Goal: Download file/media

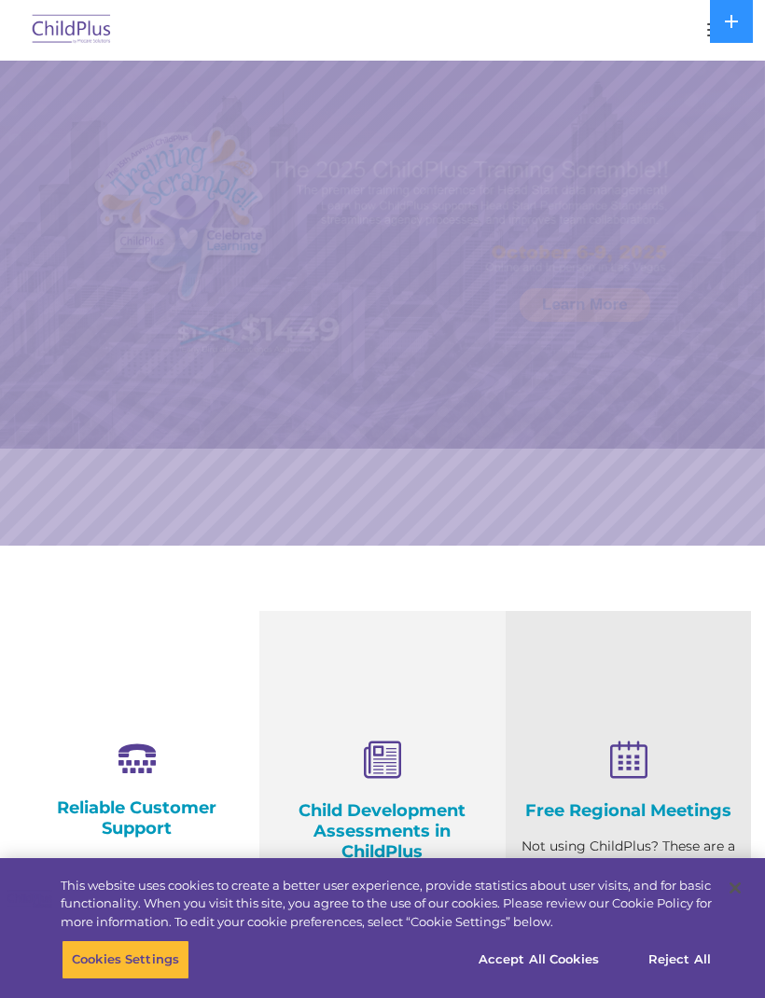
select select "MEDIUM"
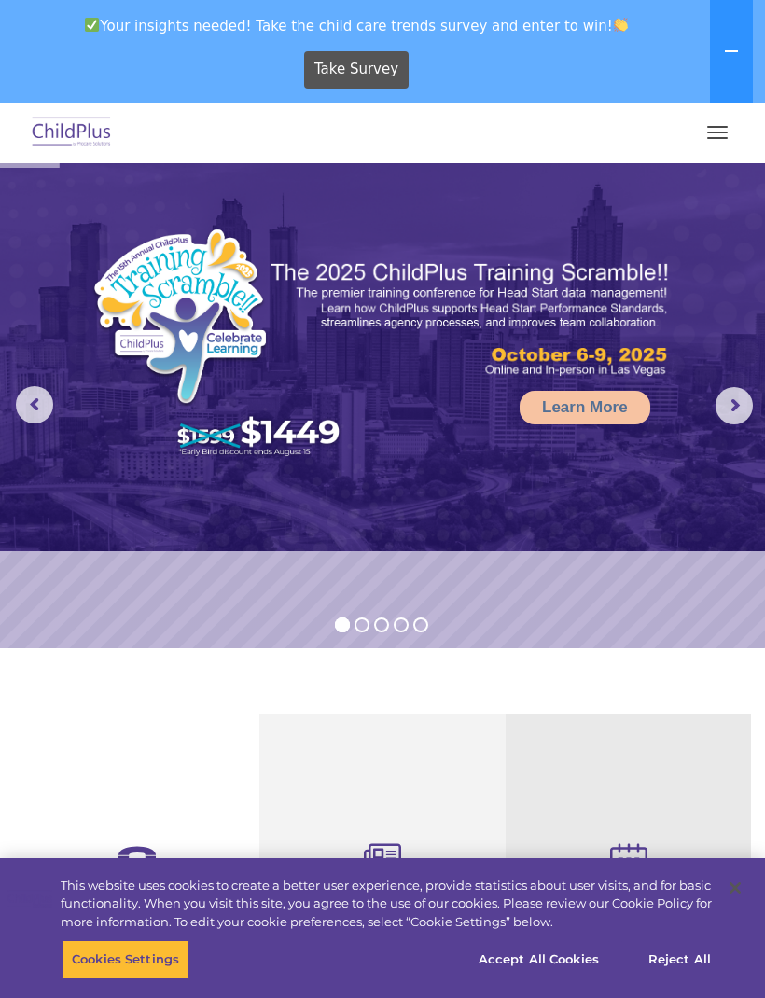
click at [712, 125] on button "button" at bounding box center [717, 132] width 39 height 30
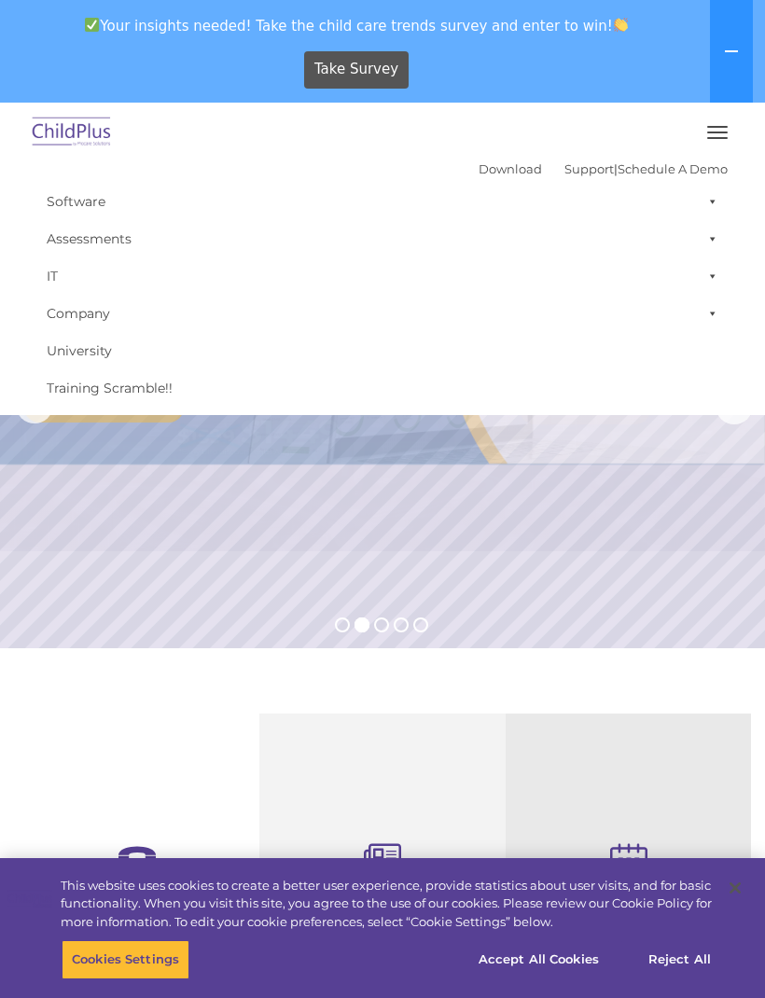
click at [725, 56] on icon at bounding box center [731, 51] width 15 height 15
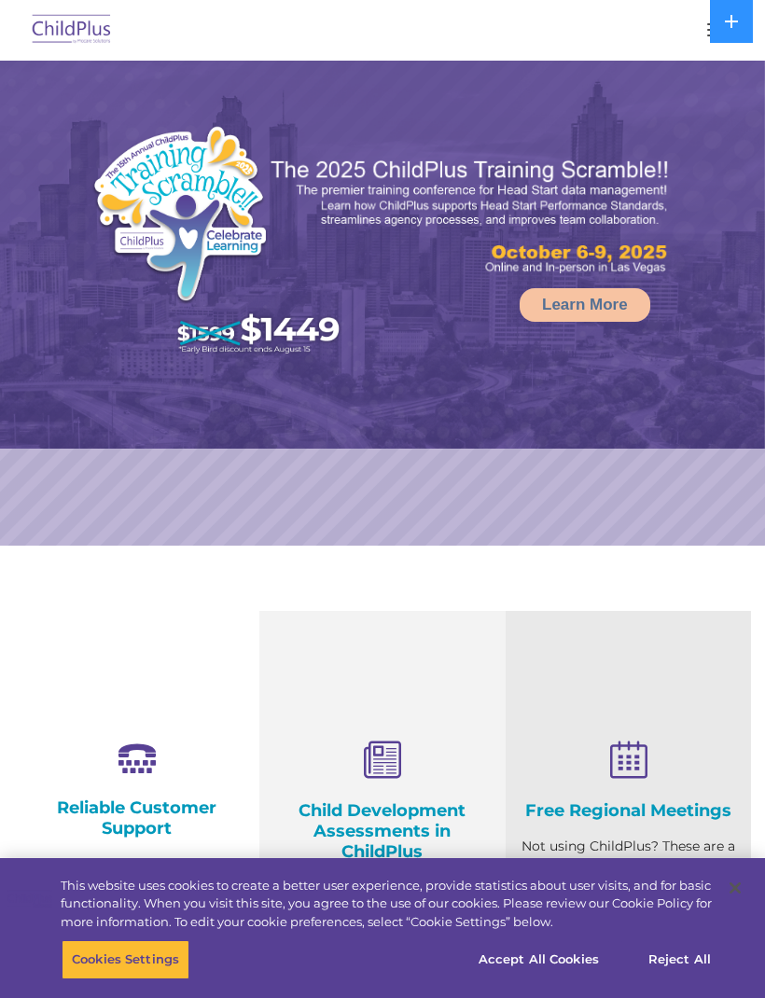
select select "MEDIUM"
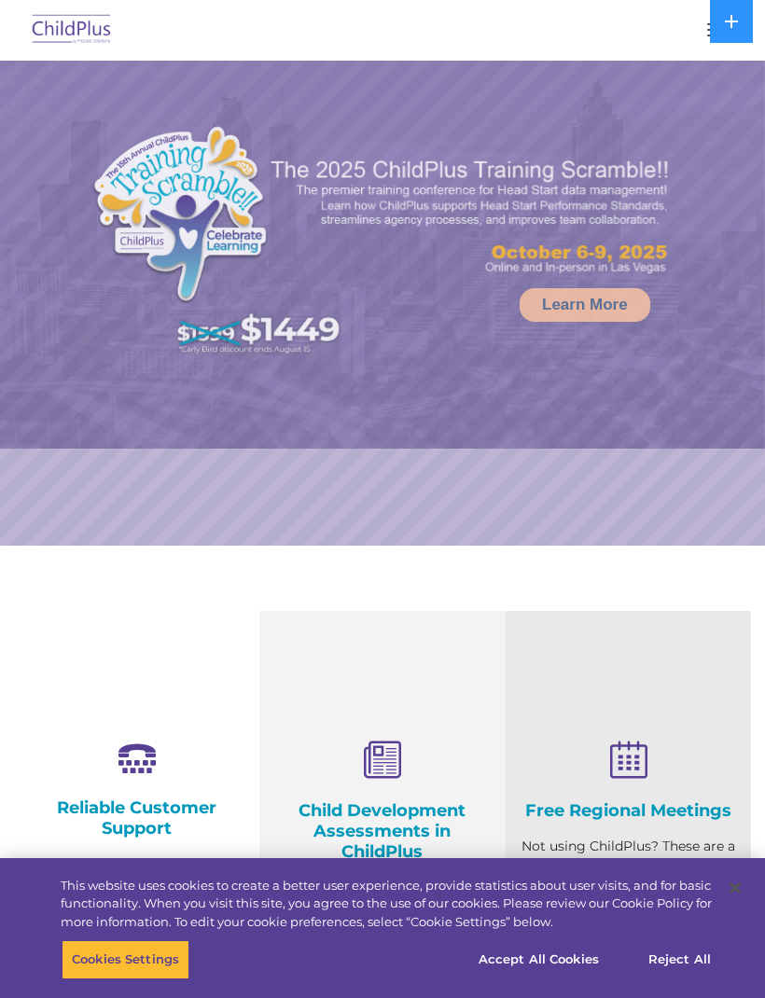
select select "MEDIUM"
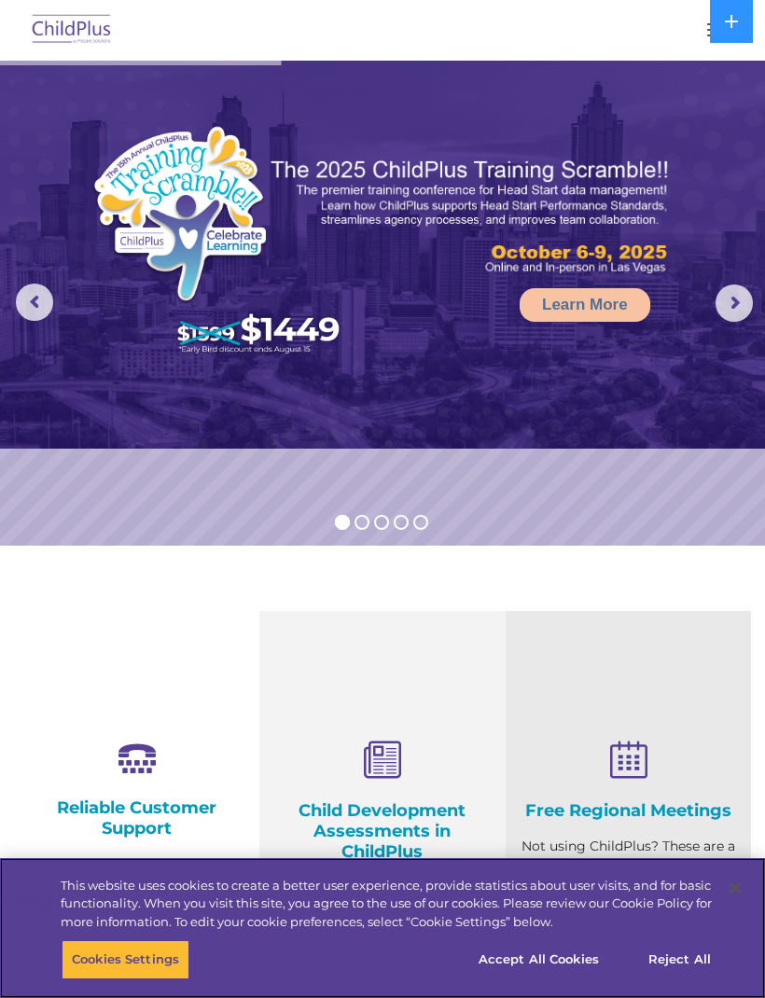
click at [718, 872] on button "Close" at bounding box center [734, 887] width 41 height 41
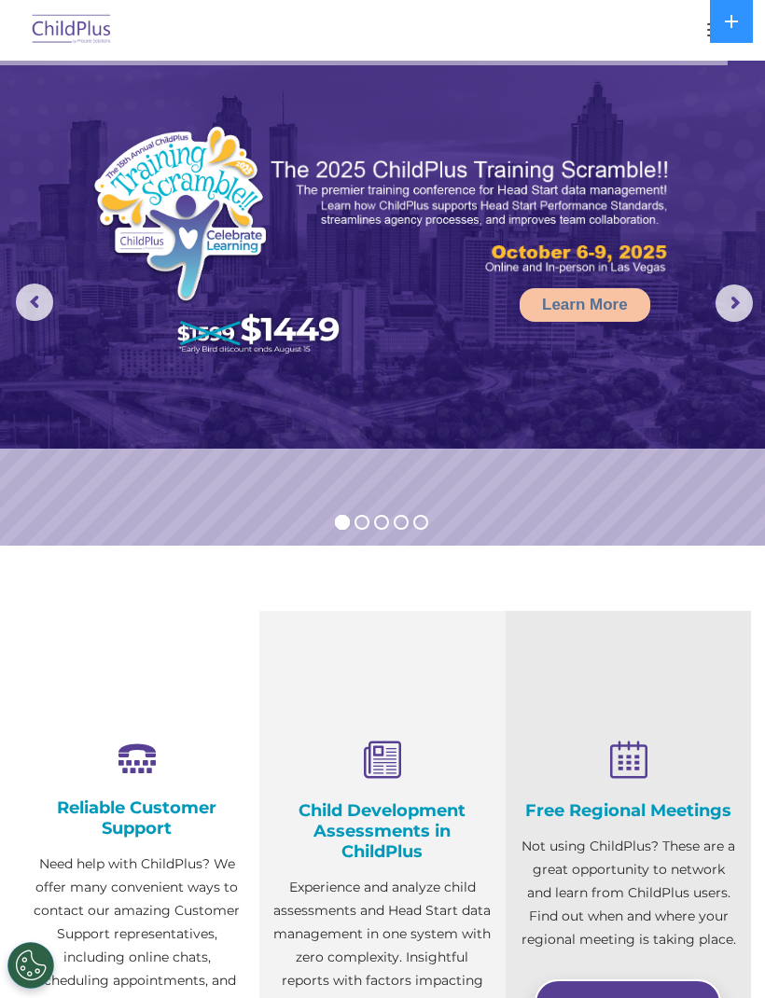
click at [92, 28] on img at bounding box center [72, 30] width 88 height 44
click at [686, 30] on div at bounding box center [382, 29] width 690 height 45
click at [705, 28] on button "button" at bounding box center [717, 30] width 39 height 30
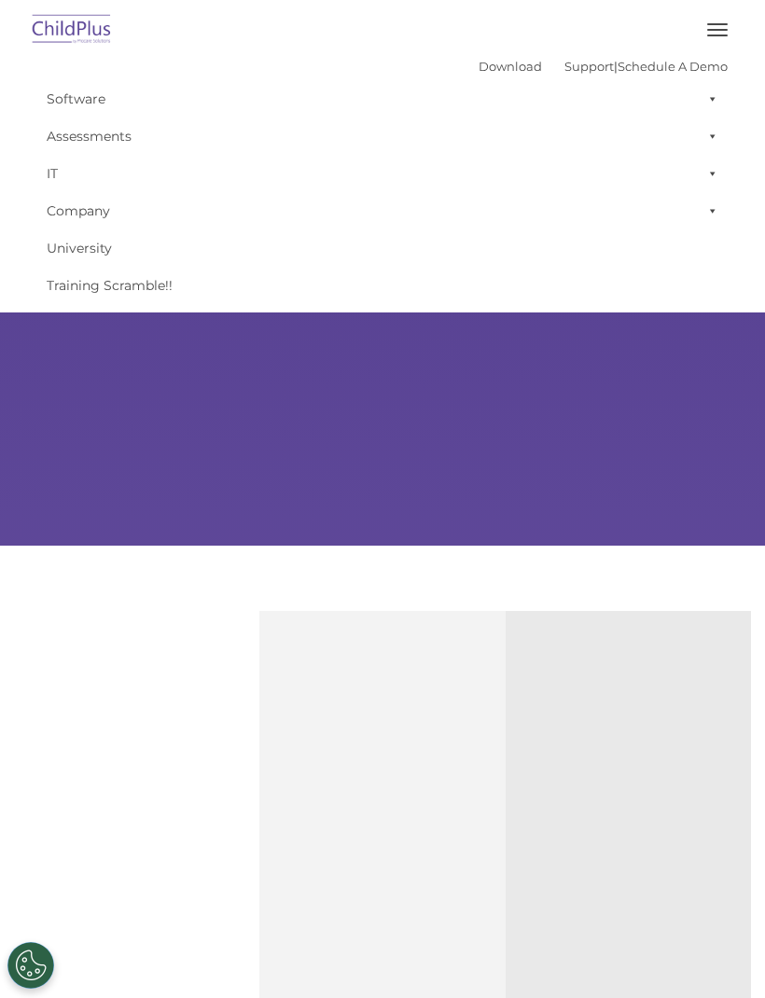
type input ""
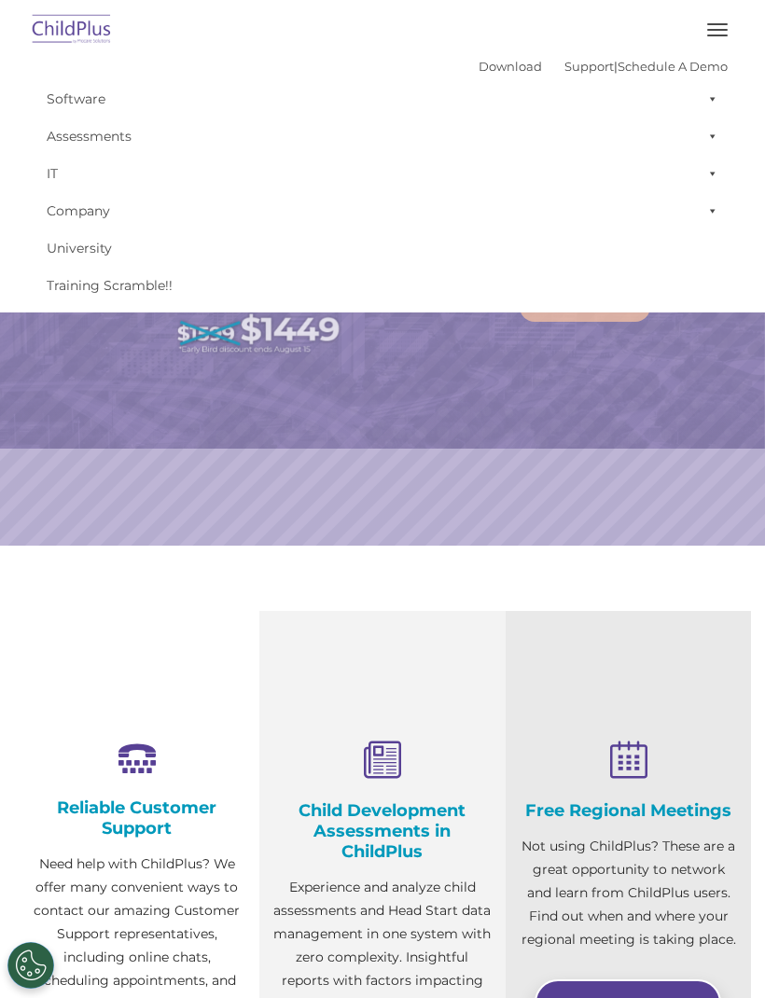
select select "MEDIUM"
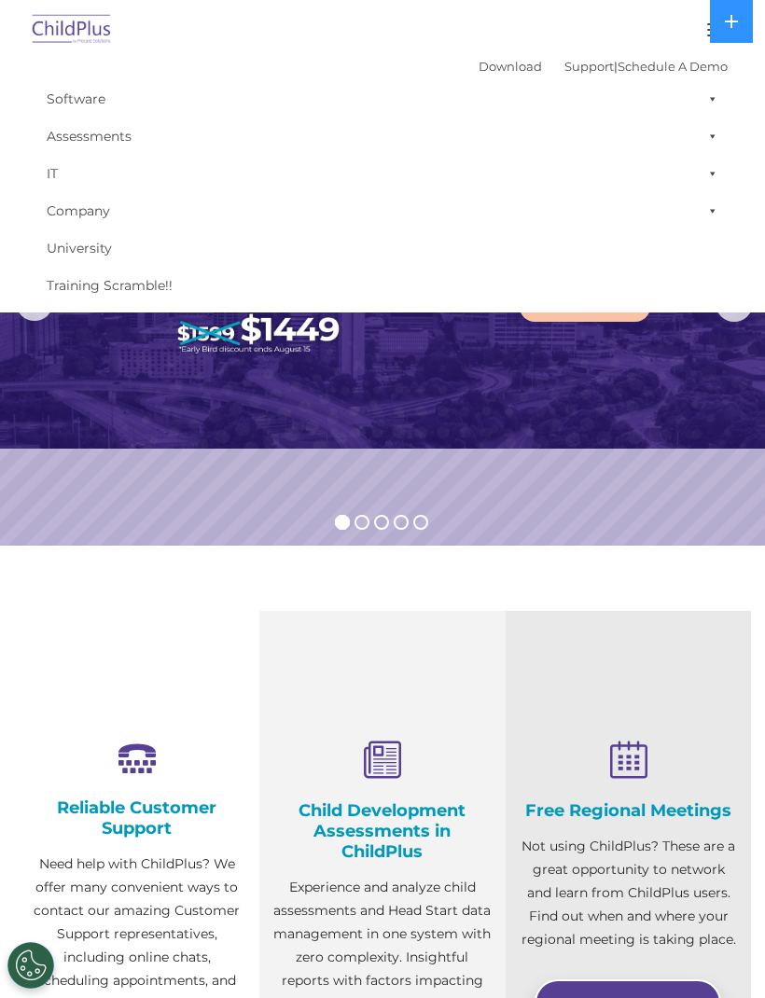
click at [714, 103] on span at bounding box center [708, 98] width 19 height 37
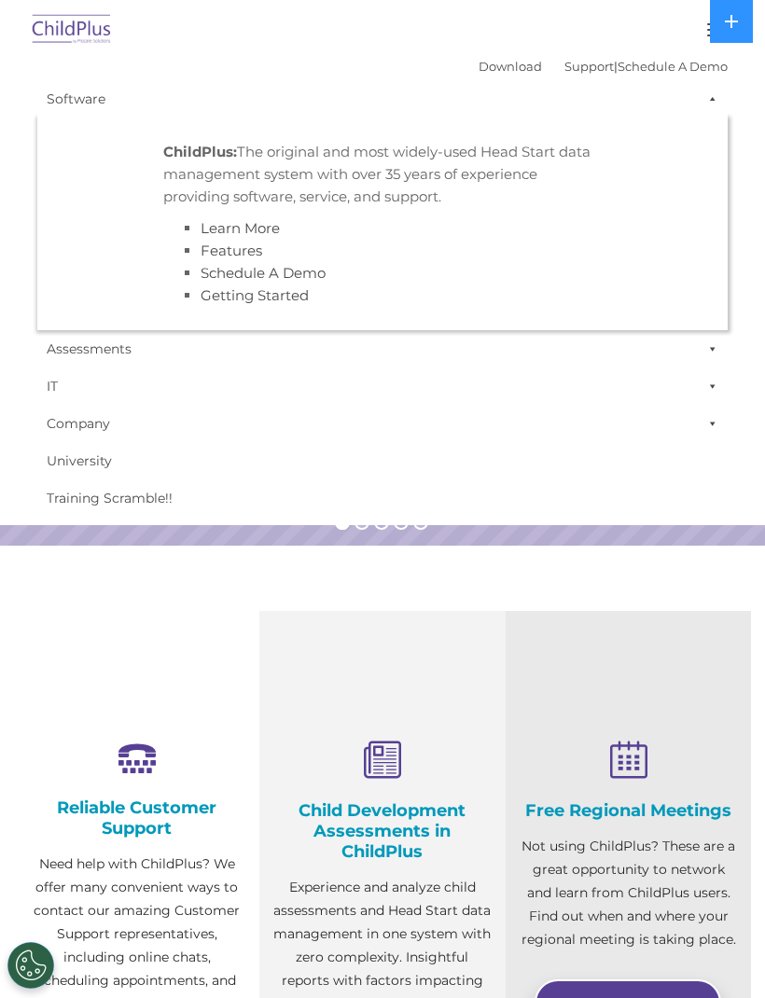
click at [716, 99] on span at bounding box center [708, 98] width 19 height 37
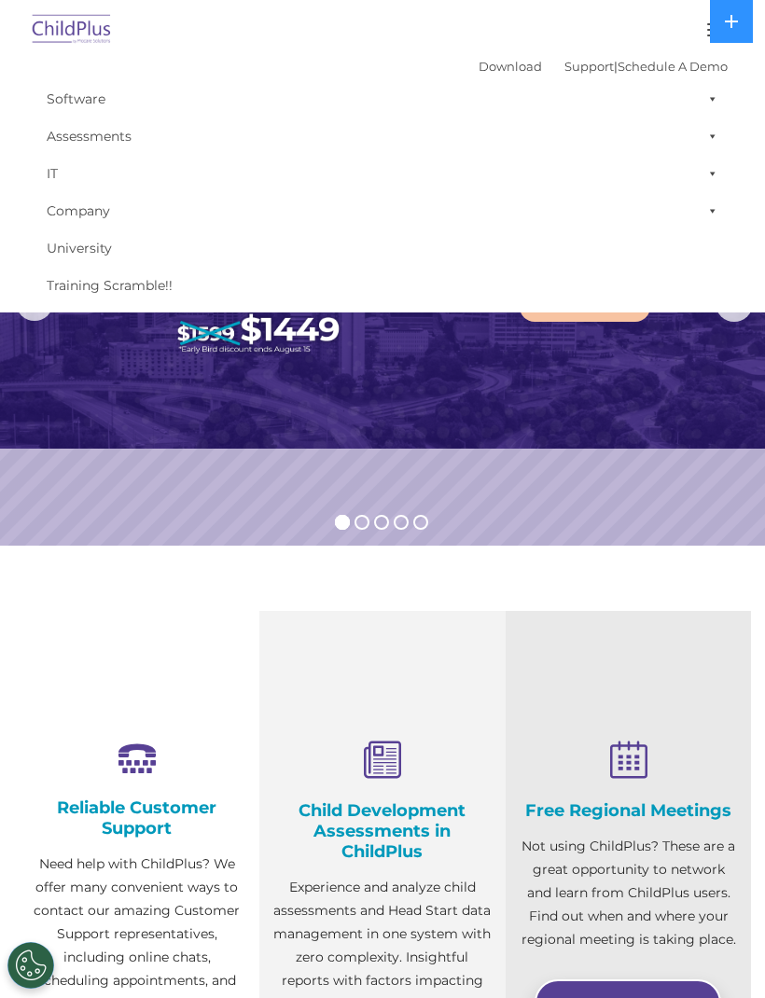
click at [711, 142] on span at bounding box center [708, 135] width 19 height 37
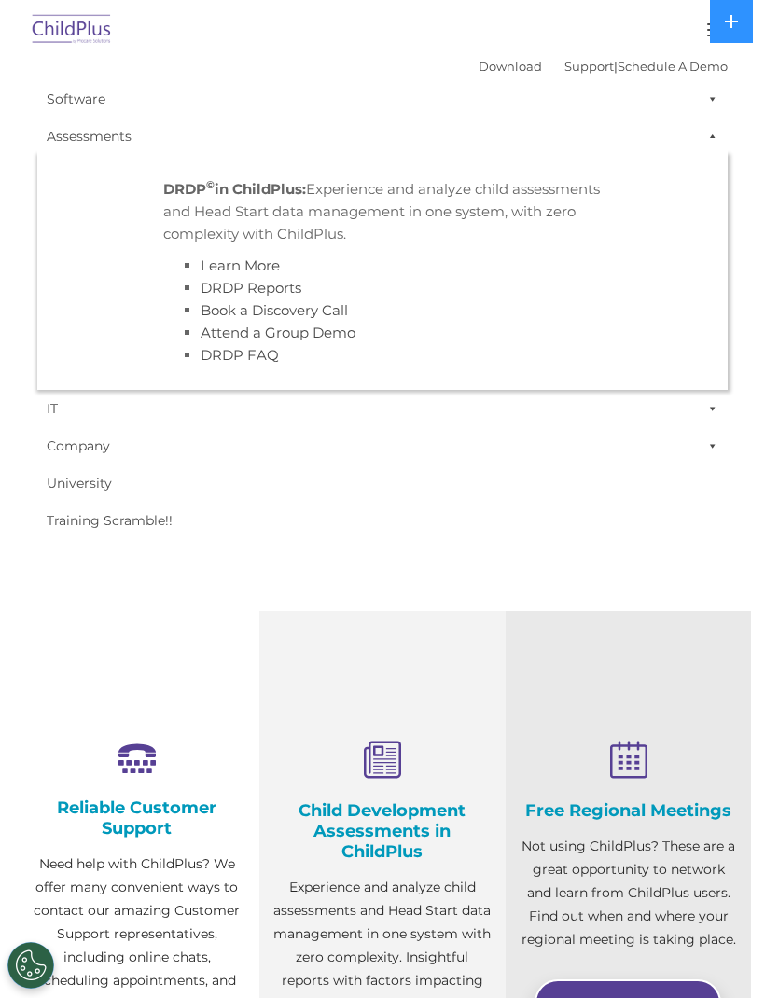
click at [707, 138] on span at bounding box center [708, 135] width 19 height 37
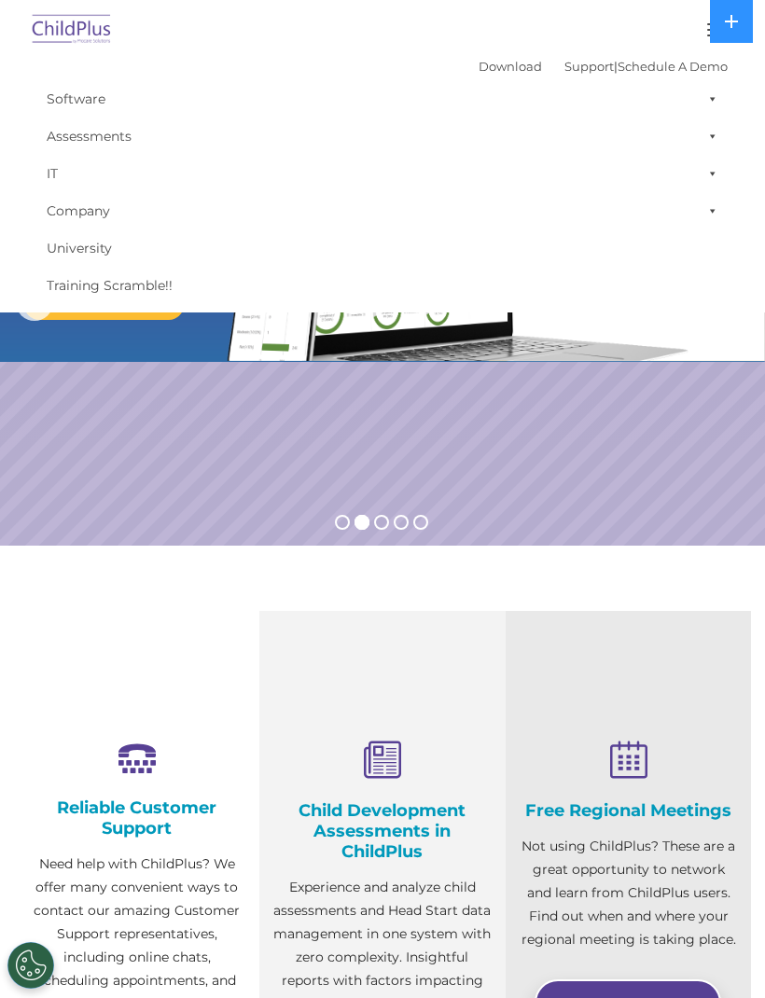
click at [730, 21] on icon at bounding box center [731, 21] width 13 height 13
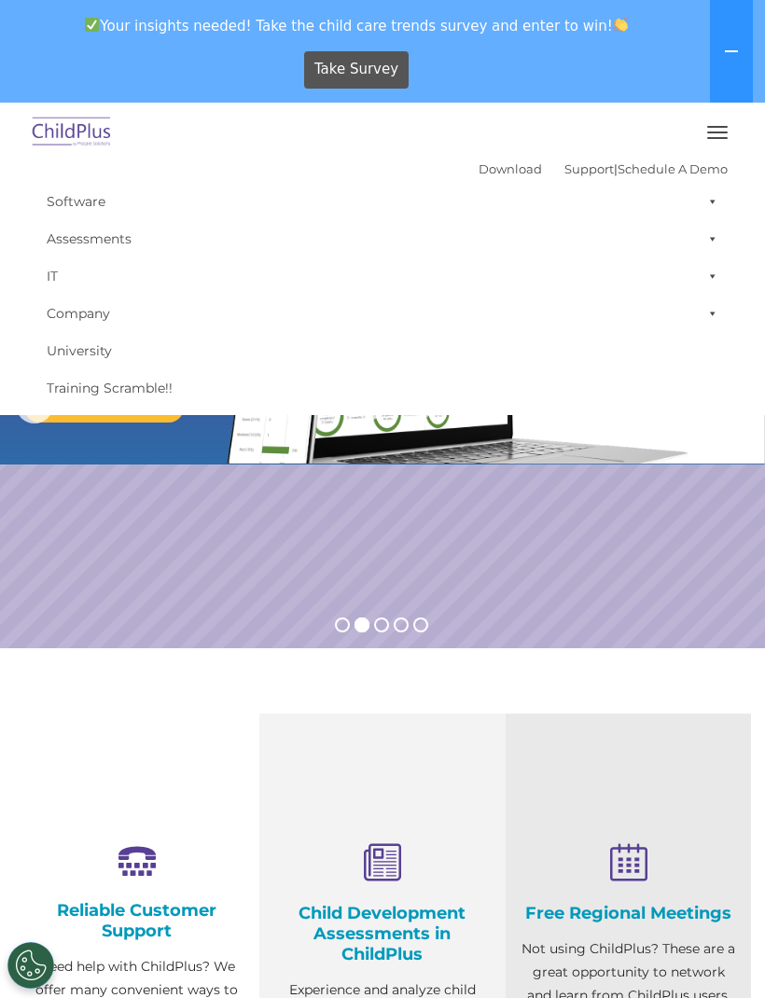
click at [728, 50] on icon at bounding box center [731, 51] width 13 height 2
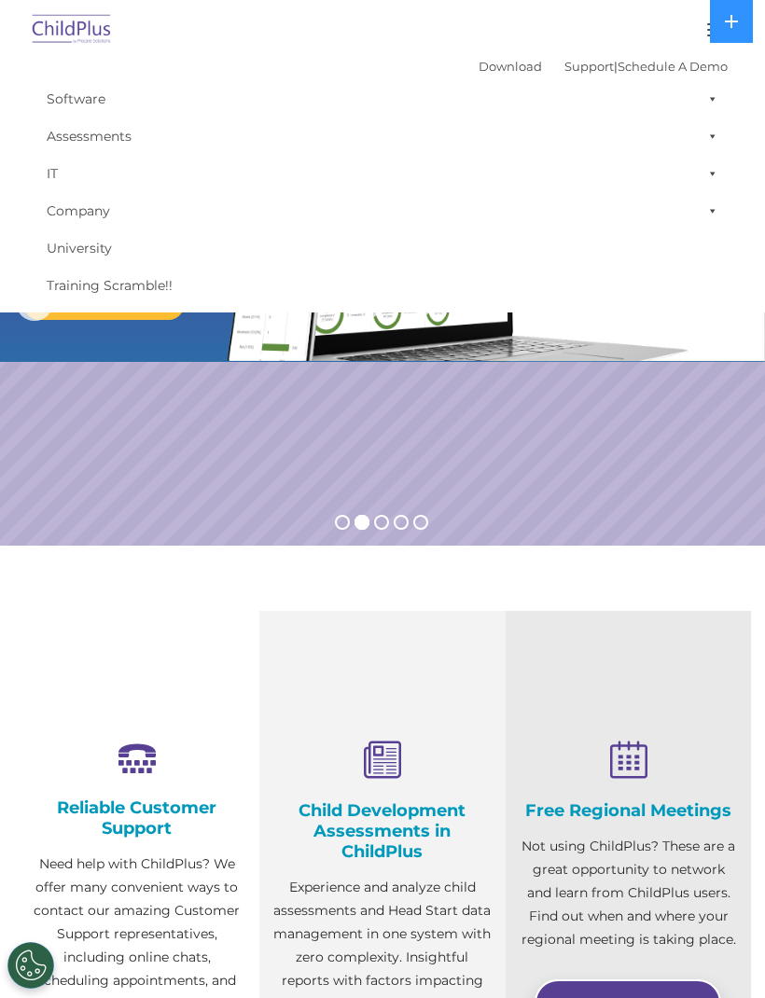
click at [693, 39] on div at bounding box center [382, 29] width 690 height 45
click at [711, 31] on button at bounding box center [731, 21] width 43 height 43
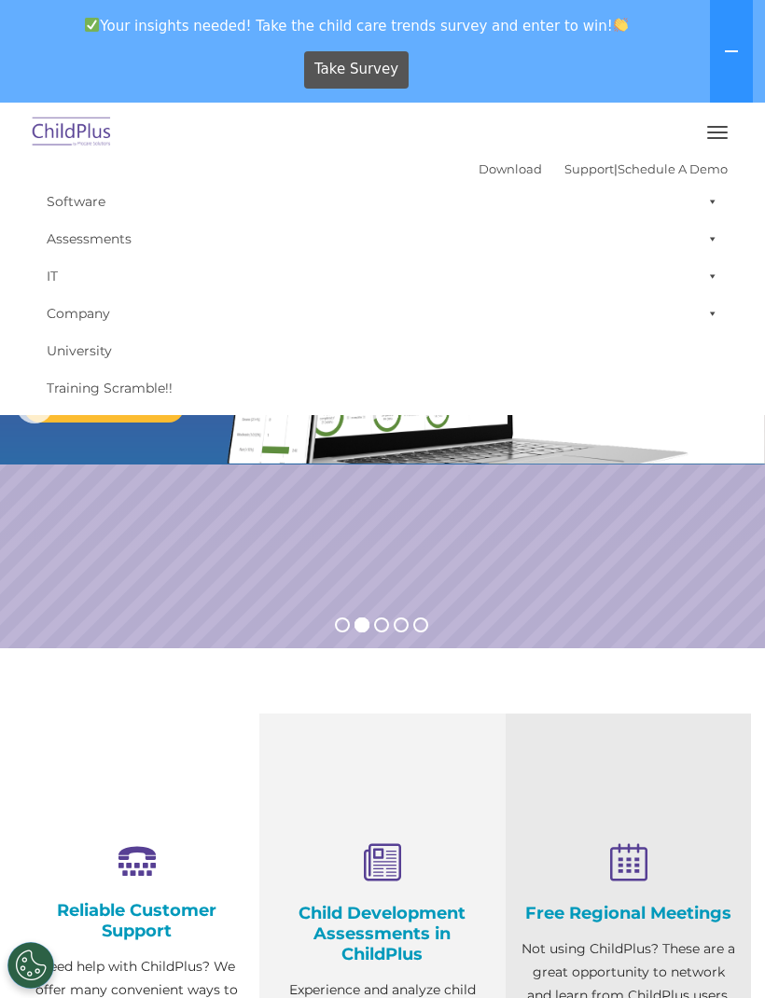
click at [718, 146] on button "button" at bounding box center [717, 132] width 39 height 30
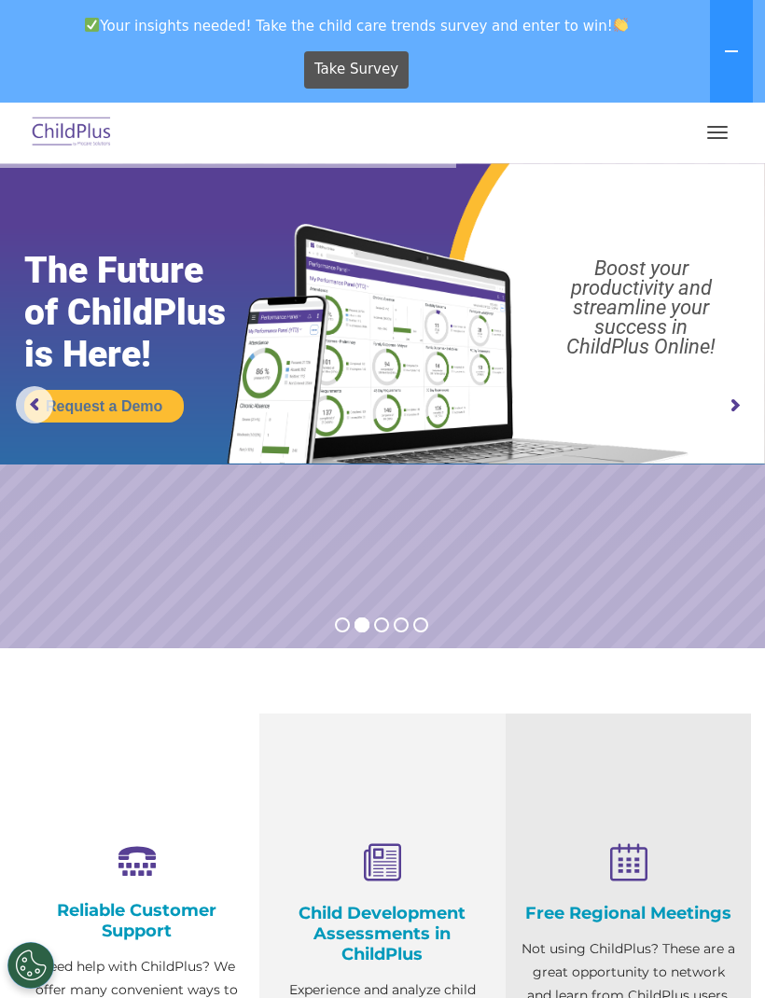
click at [712, 135] on button "button" at bounding box center [717, 132] width 39 height 30
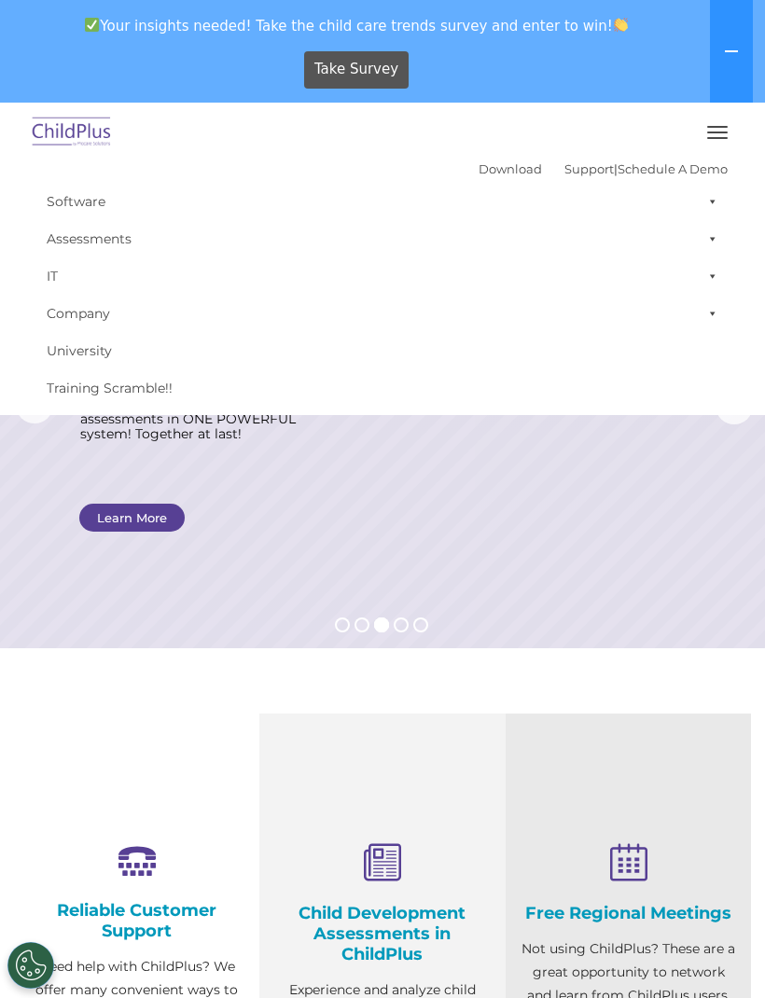
click at [485, 166] on link "Download" at bounding box center [509, 168] width 63 height 15
